Goal: Task Accomplishment & Management: Manage account settings

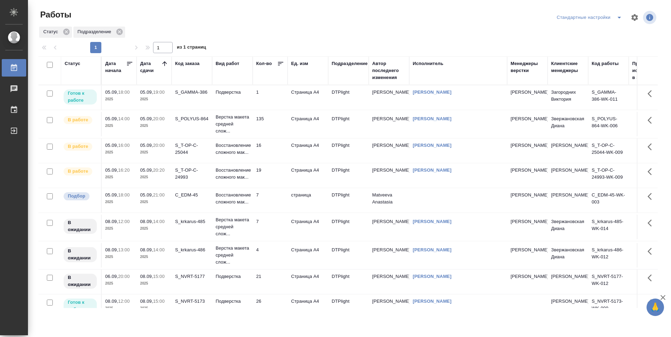
click at [264, 97] on td "1" at bounding box center [270, 97] width 35 height 24
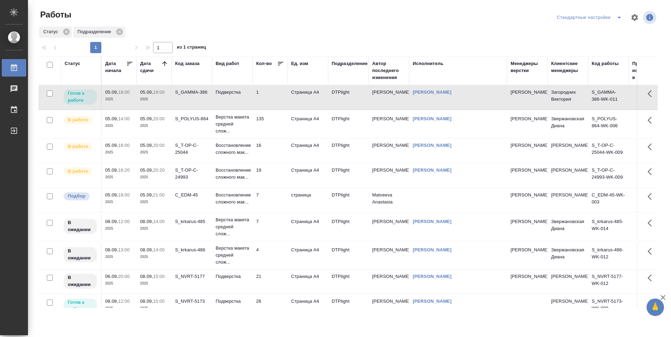
click at [264, 97] on td "1" at bounding box center [270, 97] width 35 height 24
click at [274, 154] on td "16" at bounding box center [270, 150] width 35 height 24
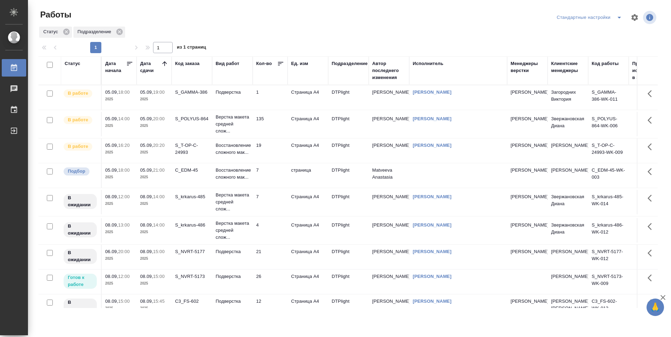
click at [273, 152] on td "19" at bounding box center [270, 150] width 35 height 24
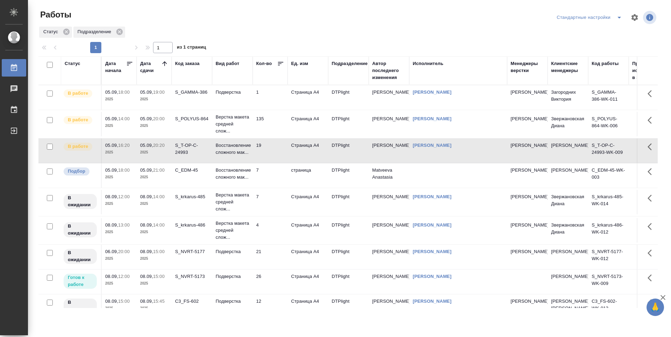
click at [273, 152] on td "19" at bounding box center [270, 150] width 35 height 24
click at [276, 97] on td "1" at bounding box center [270, 97] width 35 height 24
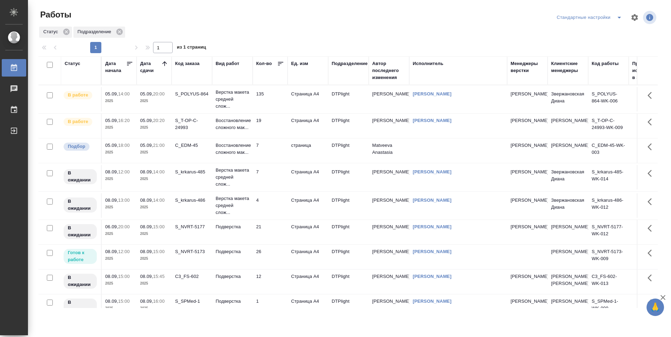
click at [275, 99] on td "135" at bounding box center [270, 99] width 35 height 24
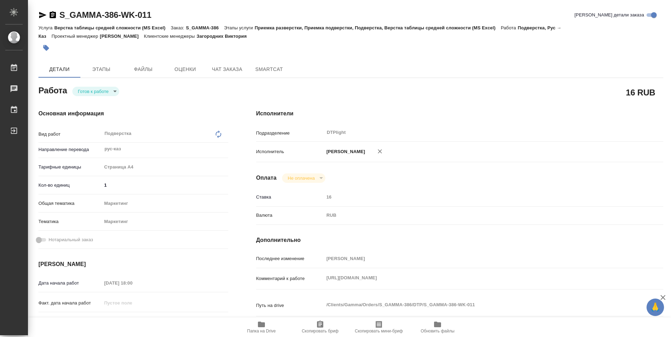
type textarea "x"
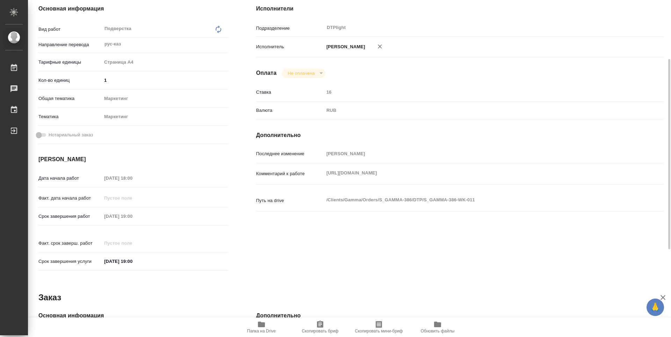
scroll to position [210, 0]
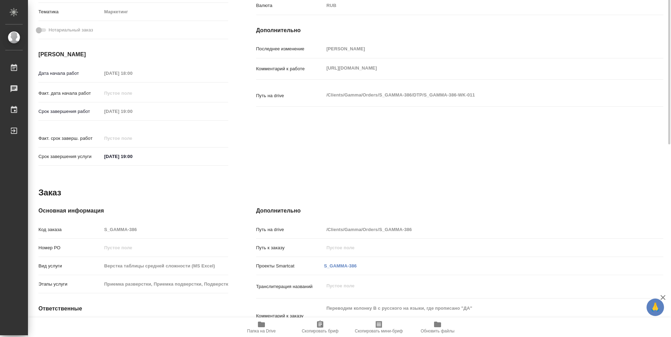
type textarea "x"
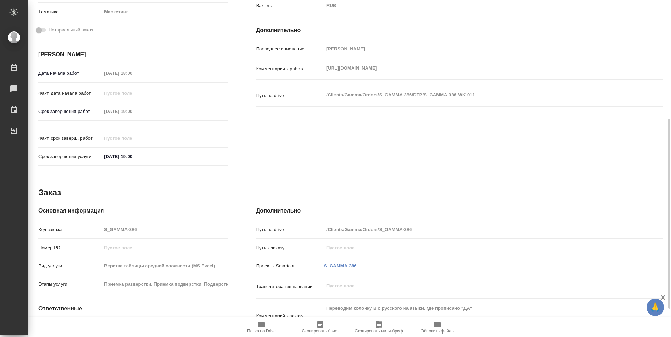
type input "readyForWork"
type textarea "Подверстка"
type textarea "x"
type input "рус-каз"
type input "5f036ec4e16dec2d6b59c8ff"
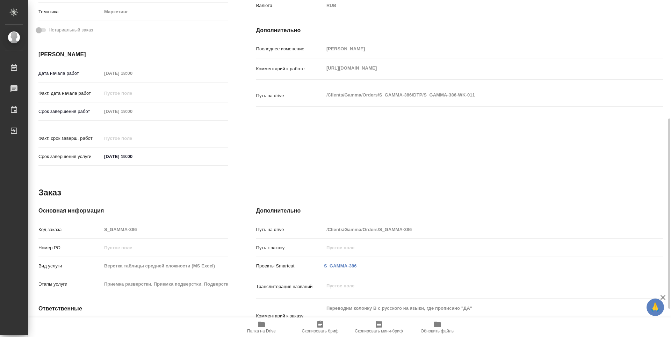
type input "1"
type input "marketing"
type input "5a8b8b956a9677013d343d63"
type input "05.09.2025 18:00"
type input "[DATE] 19:00"
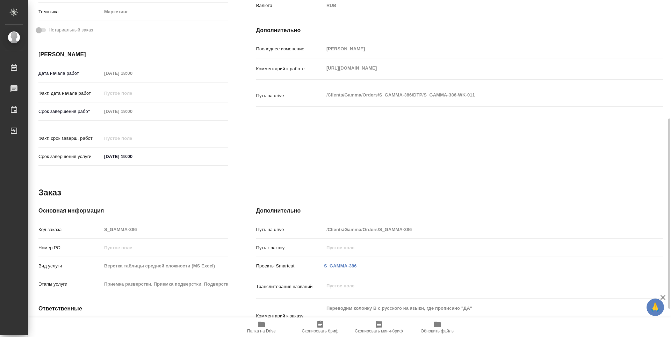
type input "[DATE] 19:00"
type input "DTPlight"
type input "notPayed"
type input "Третьякова Ольга"
type textarea "https://drive.awatera.com/s/bdnKtiN52bdPf3n"
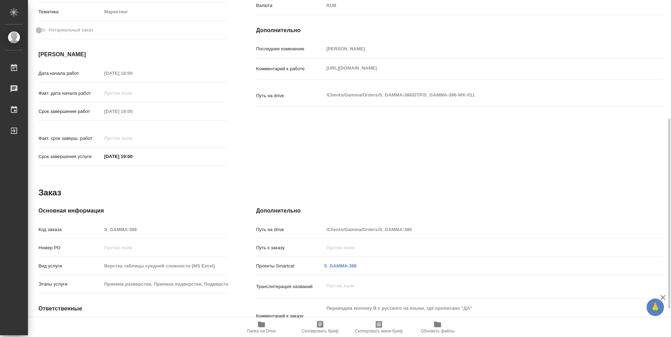
type textarea "x"
type textarea "/Clients/Gamma/Orders/S_GAMMA-386/DTP/S_GAMMA-386-WK-011"
type textarea "x"
type input "S_GAMMA-386"
type input "Верстка таблицы средней сложности (MS Excel)"
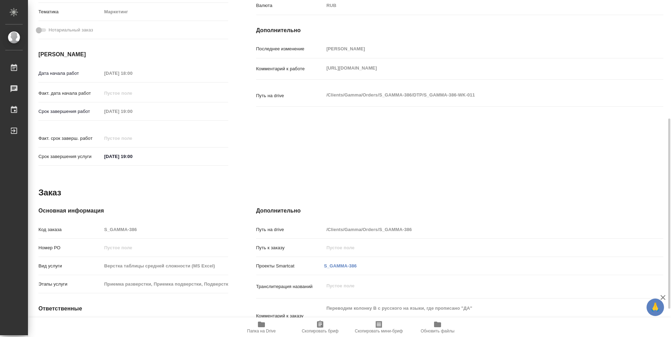
type input "Приемка разверстки, Приемка подверстки, Подверстка, Верстка таблицы средней сло…"
type input "Загородних Виктория"
type input "Арсеньева Вера"
type input "/Clients/Gamma/Orders/S_GAMMA-386"
type textarea "x"
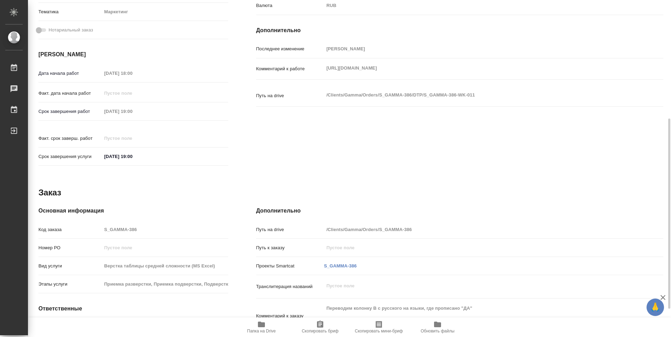
type textarea "Переводим колонку B с русского на языки, где прописано "ДА" Колонку А не перево…"
type textarea "x"
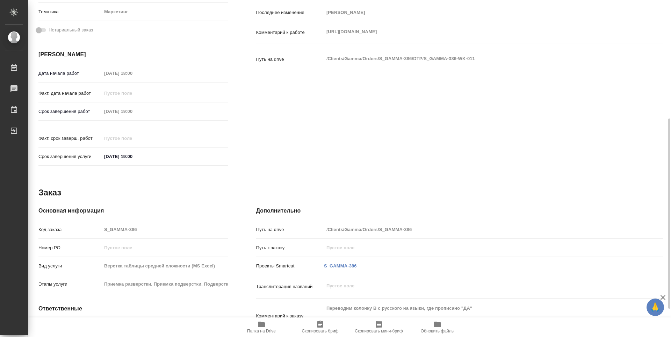
type textarea "x"
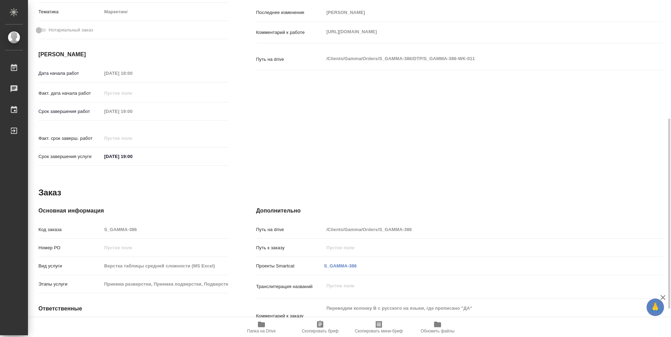
type textarea "x"
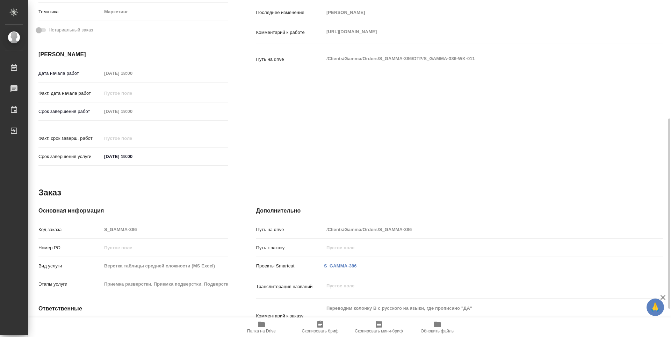
type textarea "x"
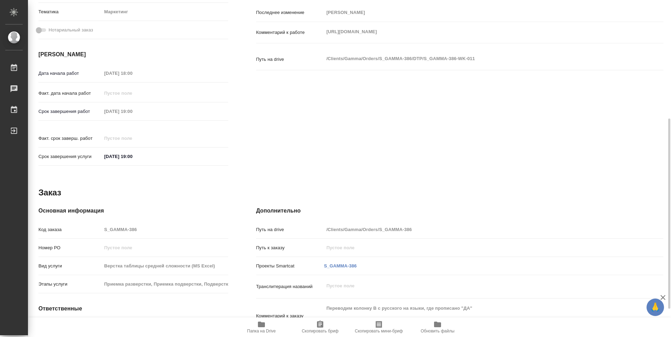
click at [320, 36] on div "Комментарий к работе https://drive.awatera.com/s/bdnKtiN52bdPf3n x" at bounding box center [459, 32] width 407 height 15
click at [266, 331] on span "Папка на Drive" at bounding box center [261, 330] width 29 height 5
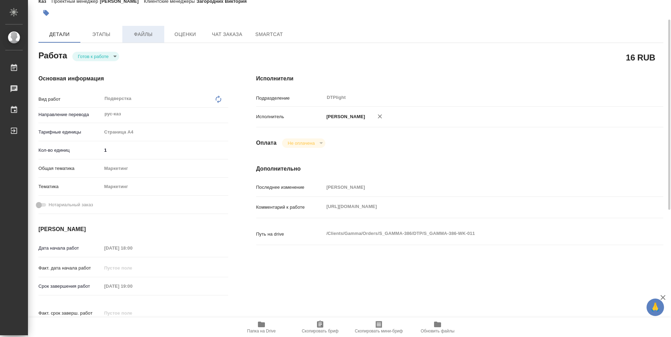
scroll to position [0, 0]
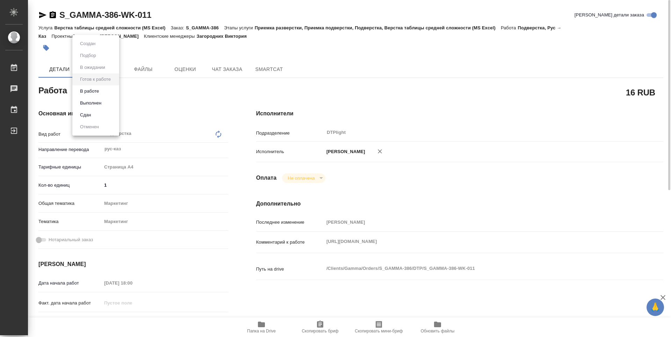
click at [113, 88] on body "🙏 .cls-1 fill:#fff; AWATERA Guselnikov Roman Работы 0 Чаты График Выйти S_GAMMA…" at bounding box center [335, 168] width 671 height 337
click at [101, 92] on button "В работе" at bounding box center [89, 91] width 23 height 8
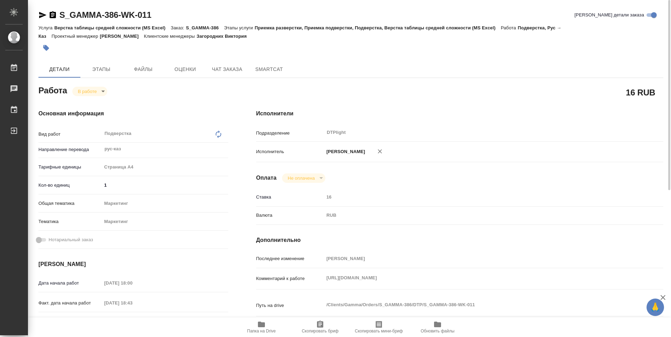
type textarea "x"
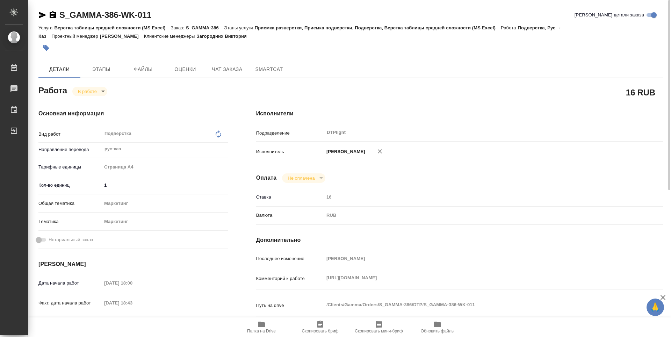
type textarea "x"
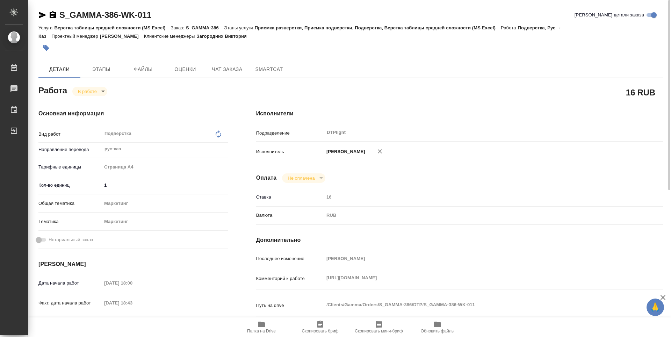
type textarea "x"
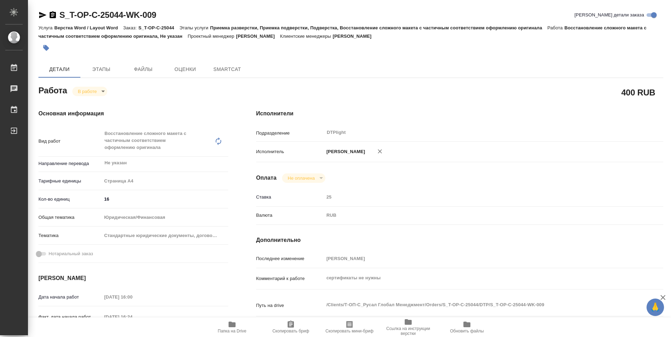
type textarea "x"
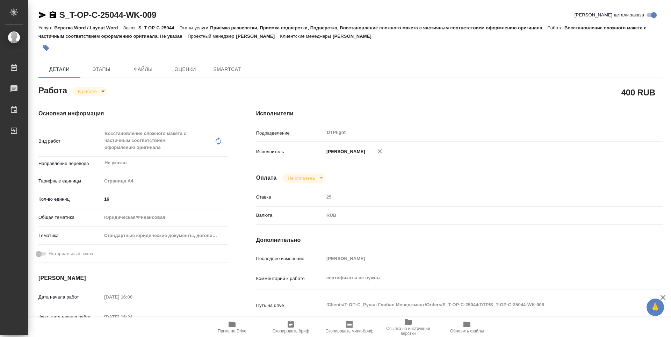
type textarea "x"
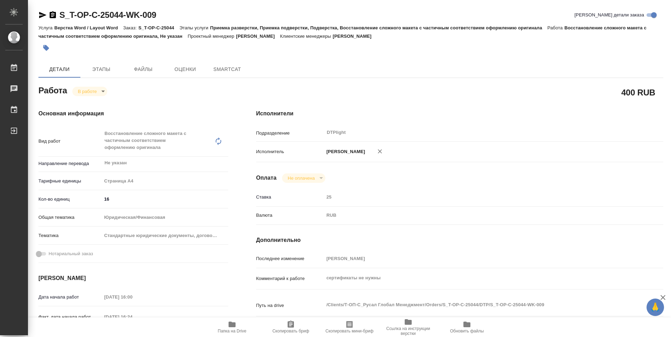
type textarea "x"
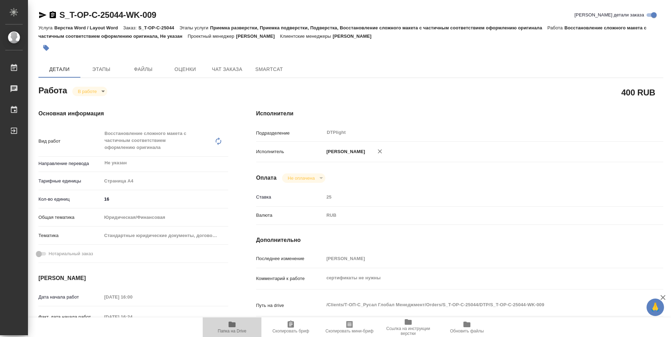
click at [241, 328] on span "Папка на Drive" at bounding box center [232, 326] width 50 height 13
type textarea "x"
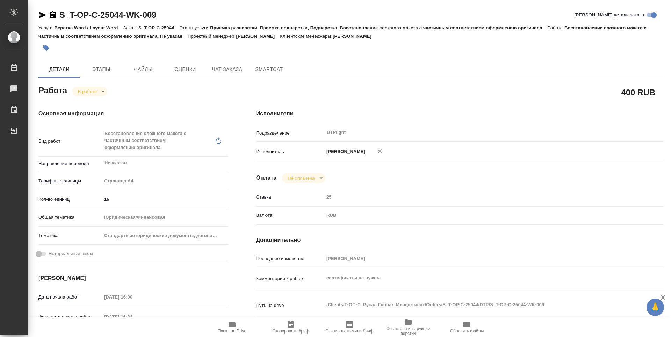
type textarea "x"
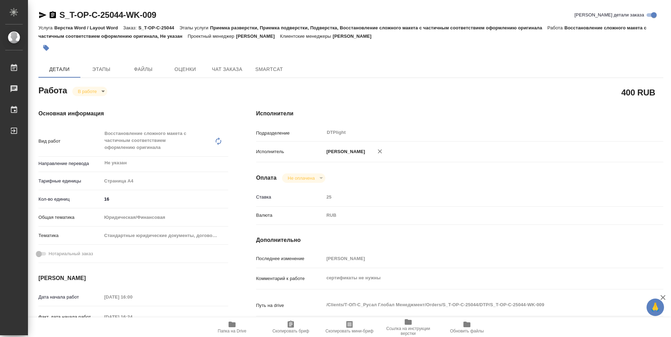
type textarea "x"
click at [102, 91] on body "🙏 .cls-1 fill:#fff; AWATERA Guselnikov Roman Работы 0 Чаты График Выйти S_T-OP-…" at bounding box center [335, 168] width 671 height 337
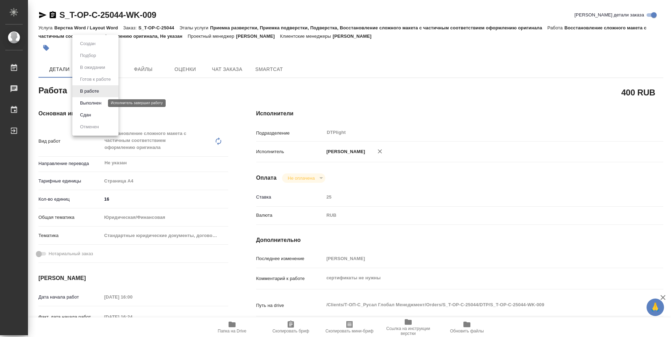
click at [99, 103] on button "Выполнен" at bounding box center [91, 103] width 26 height 8
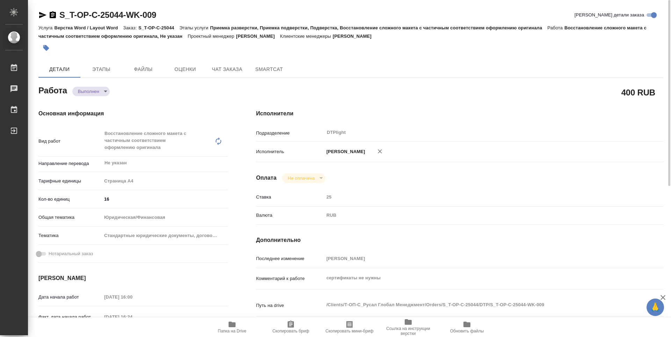
type textarea "x"
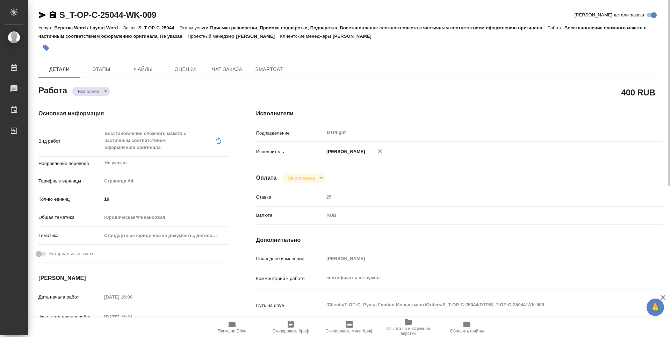
click at [50, 14] on icon "button" at bounding box center [53, 14] width 6 height 7
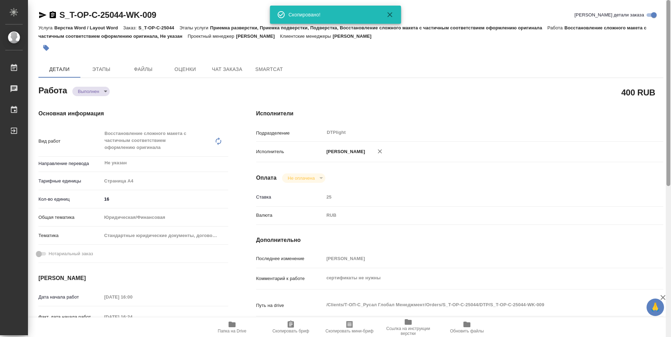
type textarea "x"
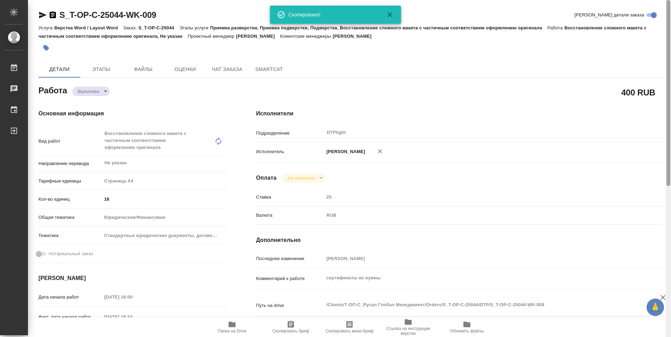
type textarea "x"
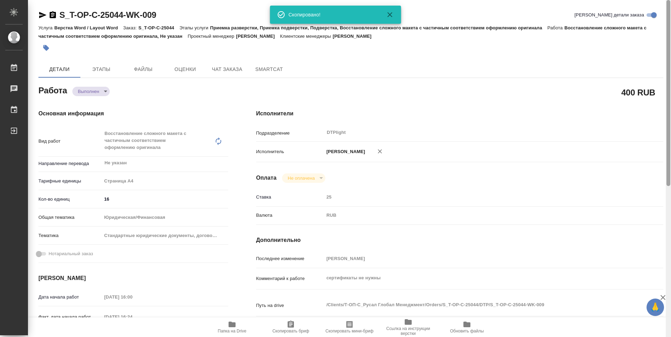
type textarea "x"
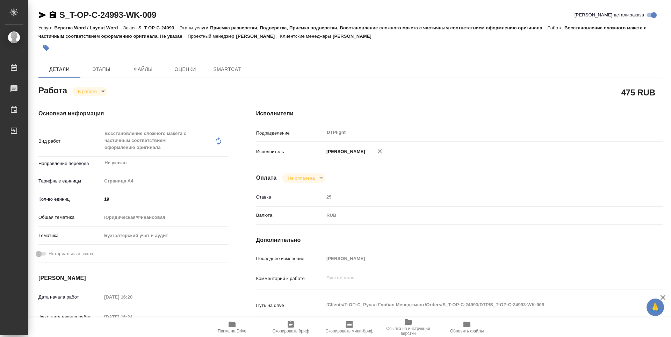
type textarea "x"
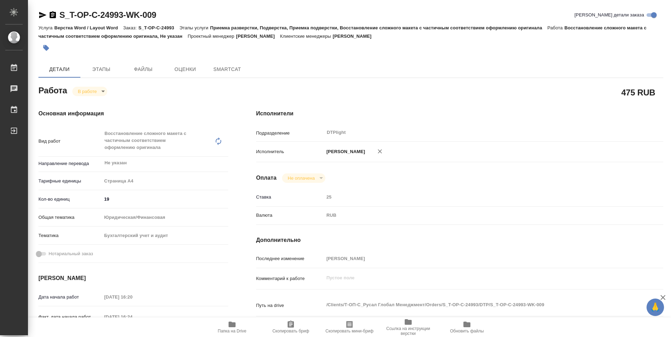
type textarea "x"
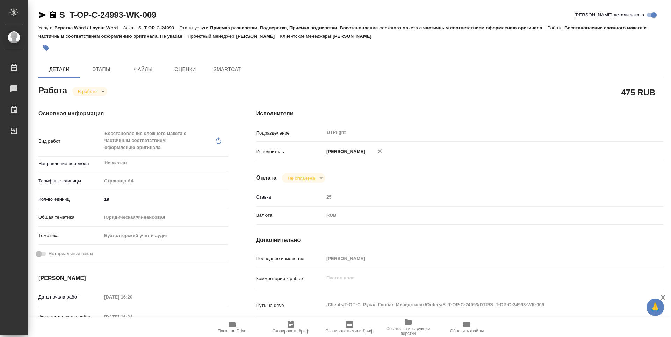
type textarea "x"
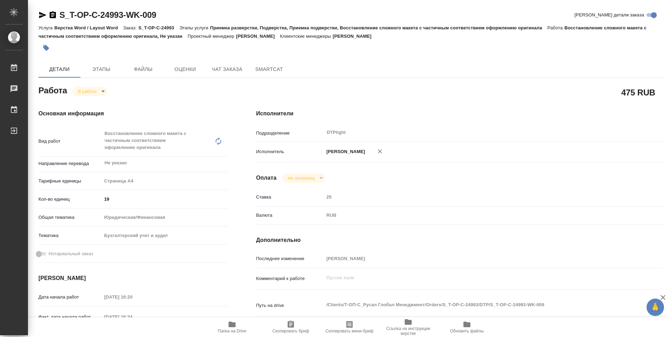
click at [239, 325] on span "Папка на Drive" at bounding box center [232, 326] width 50 height 13
type textarea "x"
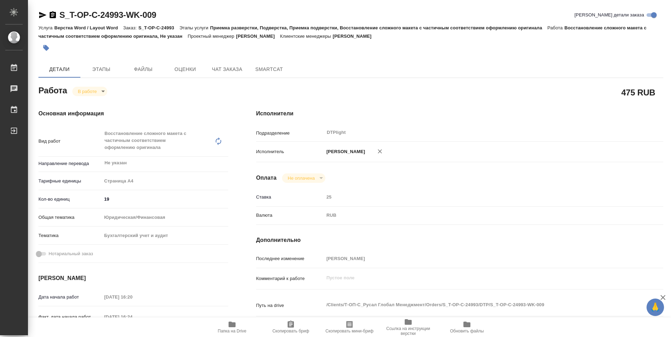
type textarea "x"
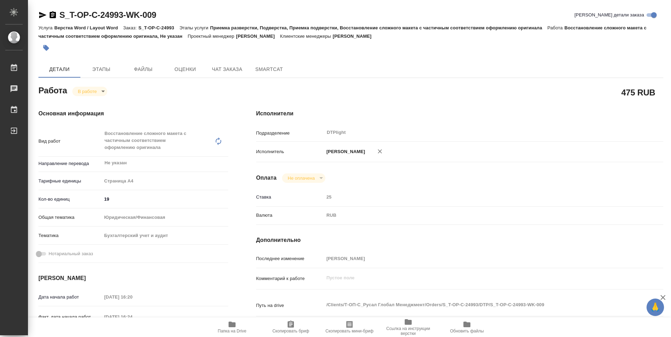
type textarea "x"
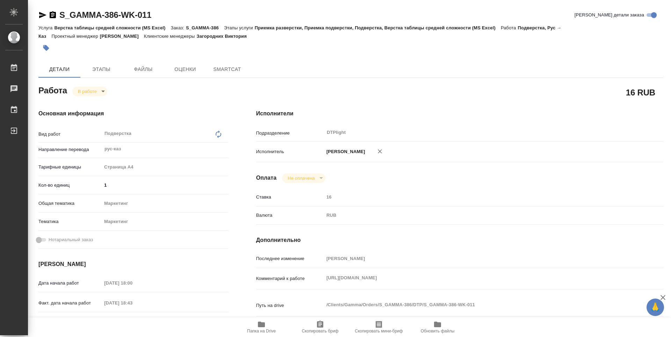
type textarea "x"
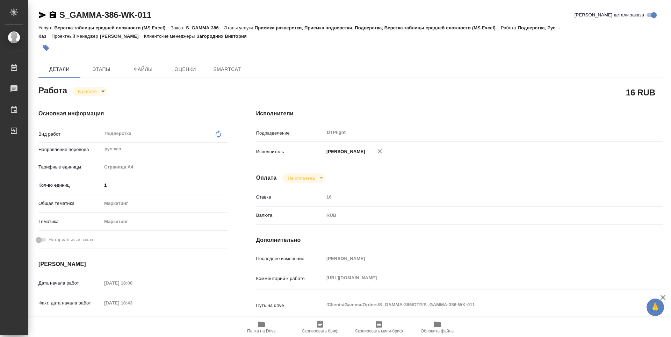
type textarea "x"
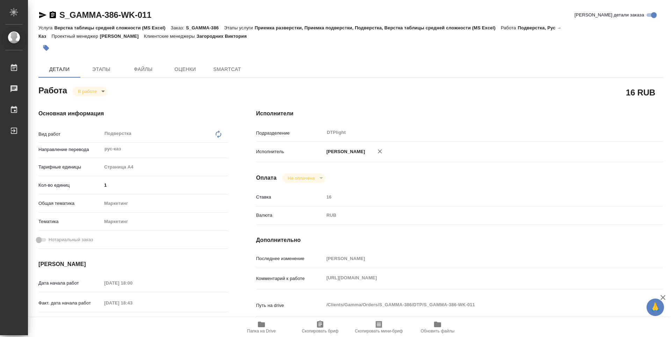
type textarea "x"
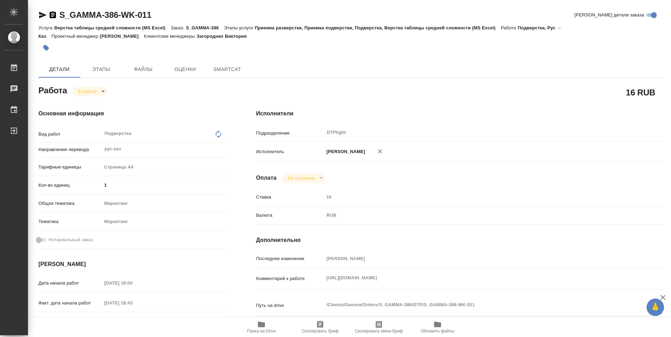
type textarea "x"
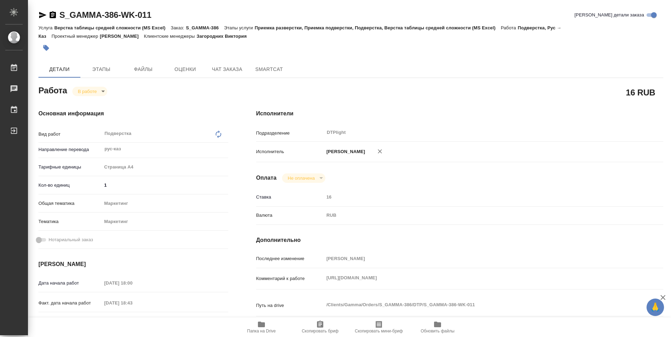
type textarea "x"
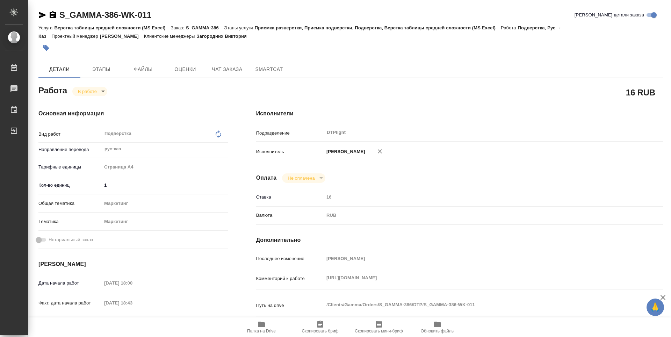
type textarea "x"
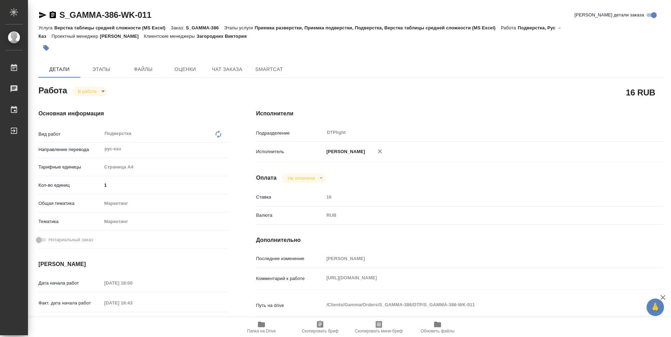
click at [264, 334] on button "Папка на Drive" at bounding box center [261, 327] width 59 height 20
click at [104, 92] on body "🙏 .cls-1 fill:#fff; AWATERA Guselnikov Roman Работы 0 Чаты График Выйти S_GAMMA…" at bounding box center [335, 168] width 671 height 337
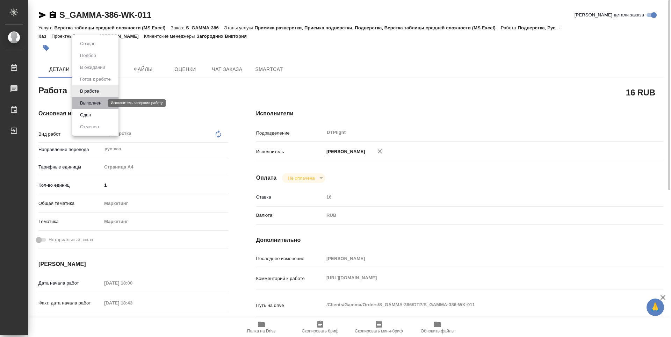
click at [98, 102] on button "Выполнен" at bounding box center [91, 103] width 26 height 8
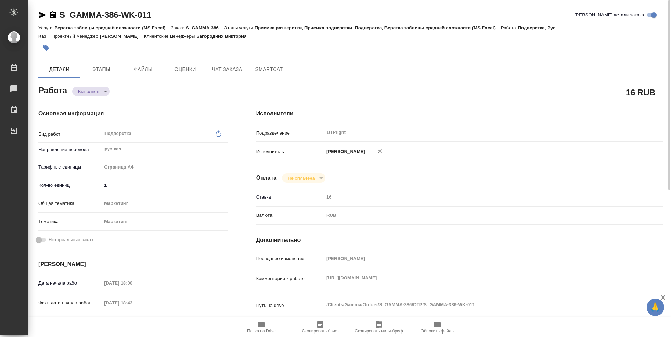
type textarea "x"
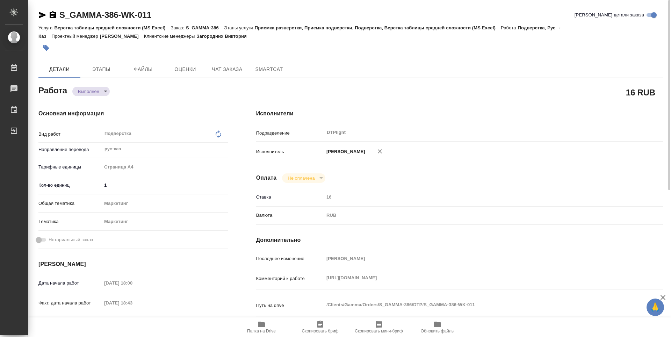
type textarea "x"
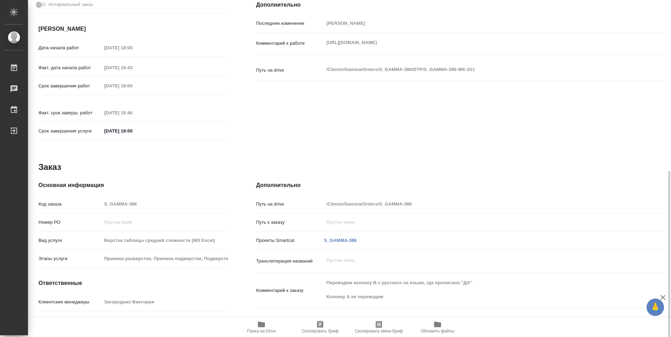
type textarea "x"
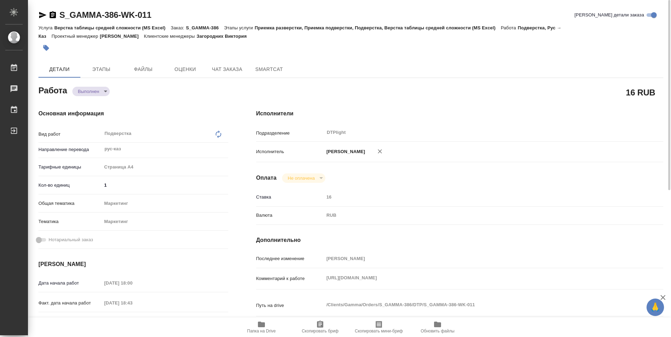
click at [51, 15] on icon "button" at bounding box center [53, 14] width 6 height 7
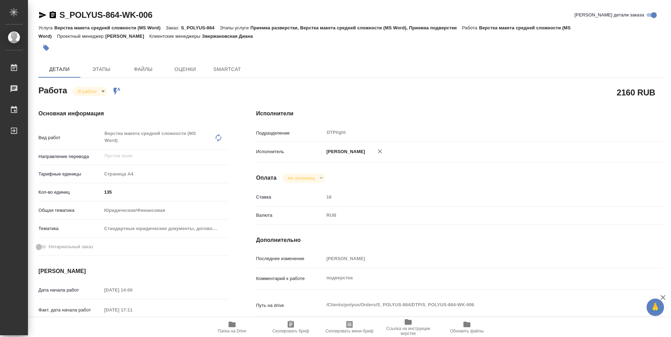
type textarea "x"
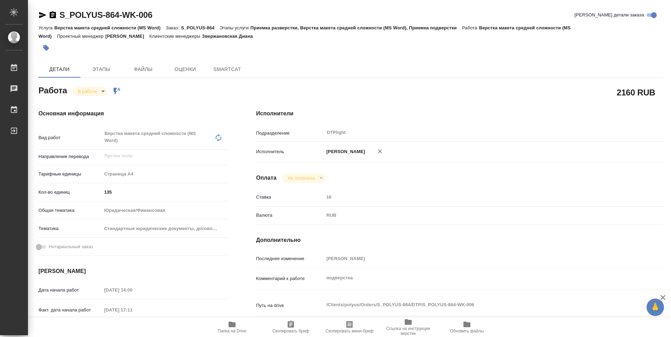
type textarea "x"
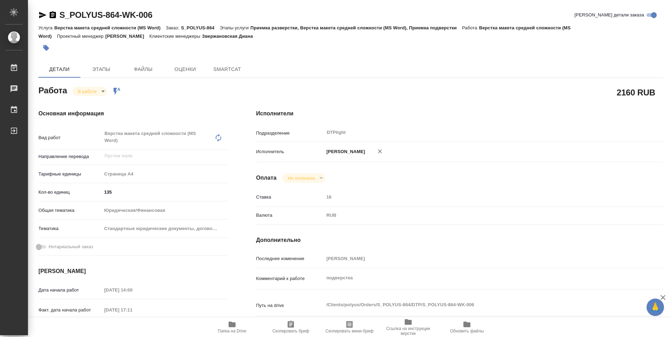
type textarea "x"
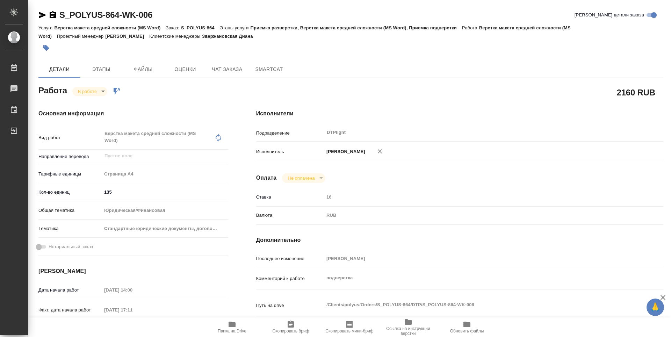
type textarea "x"
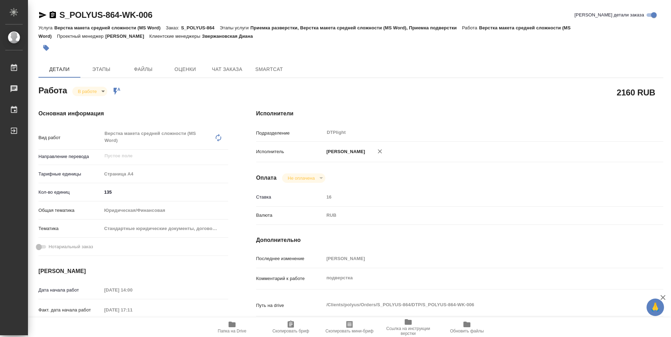
type textarea "x"
